Goal: Task Accomplishment & Management: Use online tool/utility

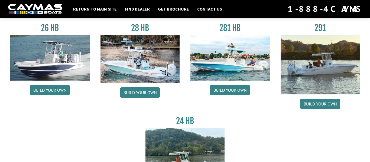
scroll to position [43, 0]
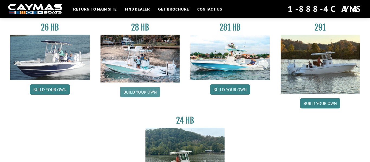
click at [146, 93] on link "Build your own" at bounding box center [140, 92] width 40 height 10
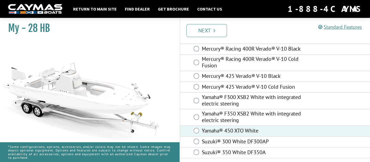
scroll to position [87, 0]
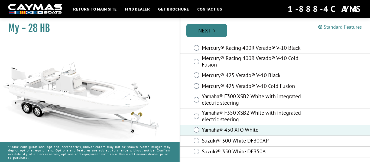
click at [210, 33] on link "Next" at bounding box center [207, 30] width 41 height 13
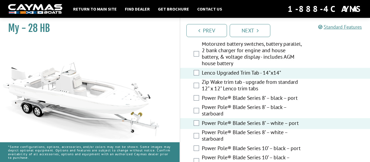
scroll to position [205, 0]
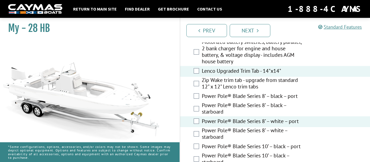
click at [197, 137] on div "Power Pole® Blade Series 8’ – white – starboard" at bounding box center [275, 134] width 190 height 14
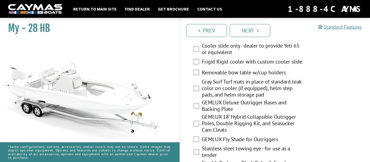
scroll to position [955, 0]
